Goal: Task Accomplishment & Management: Use online tool/utility

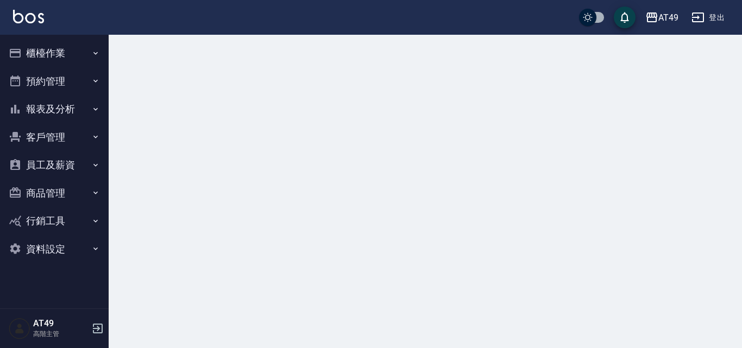
click at [36, 39] on button "櫃檯作業" at bounding box center [54, 53] width 100 height 28
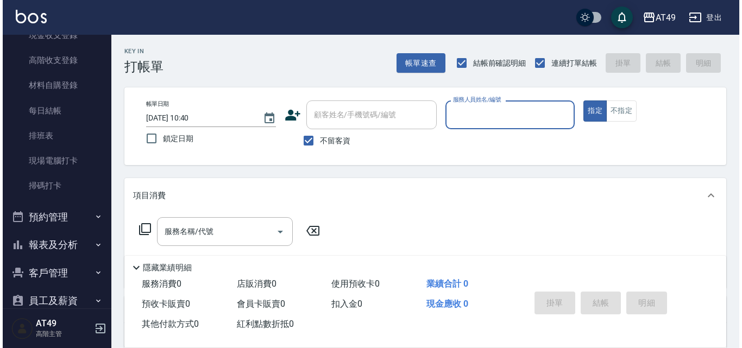
scroll to position [278, 0]
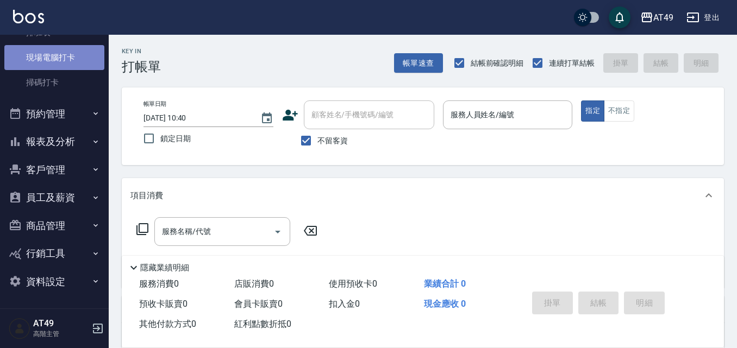
click at [59, 58] on link "現場電腦打卡" at bounding box center [54, 57] width 100 height 25
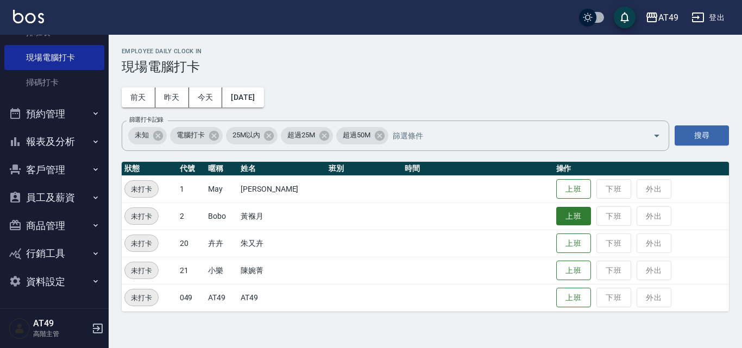
click at [568, 216] on button "上班" at bounding box center [573, 216] width 35 height 19
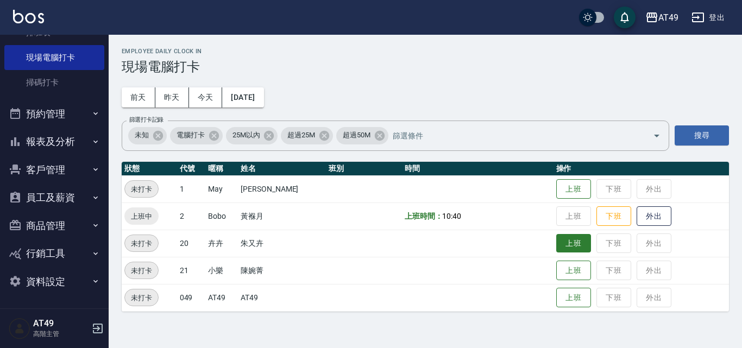
click at [574, 244] on button "上班" at bounding box center [573, 243] width 35 height 19
